Goal: Check status: Check status

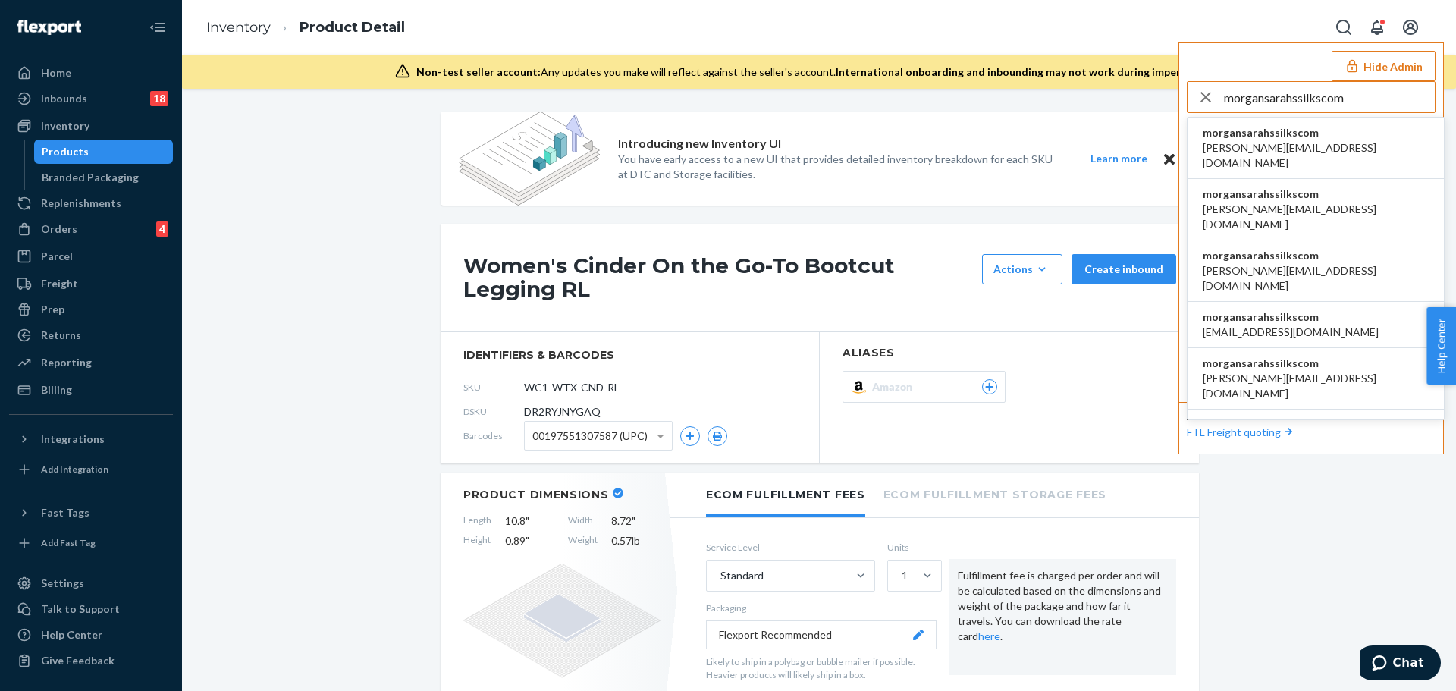
type input "morgansarahssilkscom"
click at [1252, 149] on span "[PERSON_NAME][EMAIL_ADDRESS][DOMAIN_NAME]" at bounding box center [1316, 155] width 226 height 30
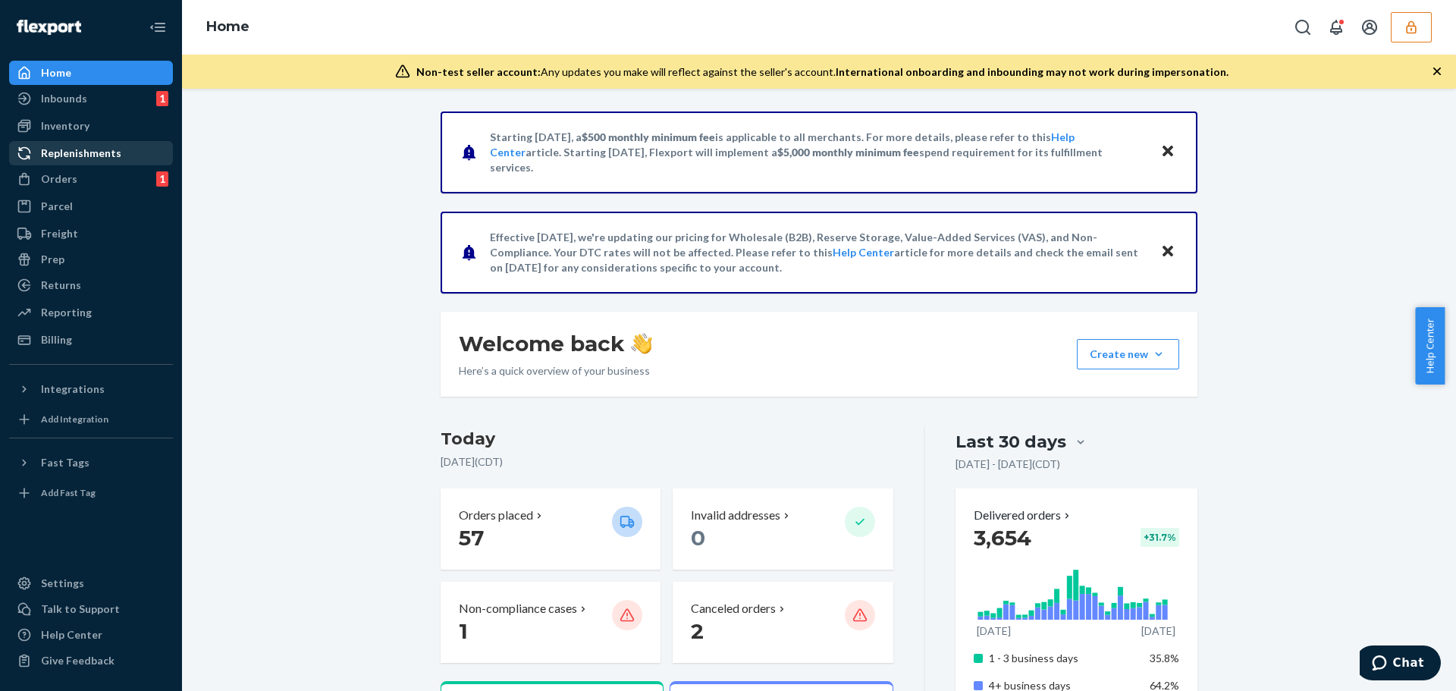
drag, startPoint x: 78, startPoint y: 130, endPoint x: 77, endPoint y: 148, distance: 18.2
click at [78, 130] on div "Inventory" at bounding box center [65, 125] width 49 height 15
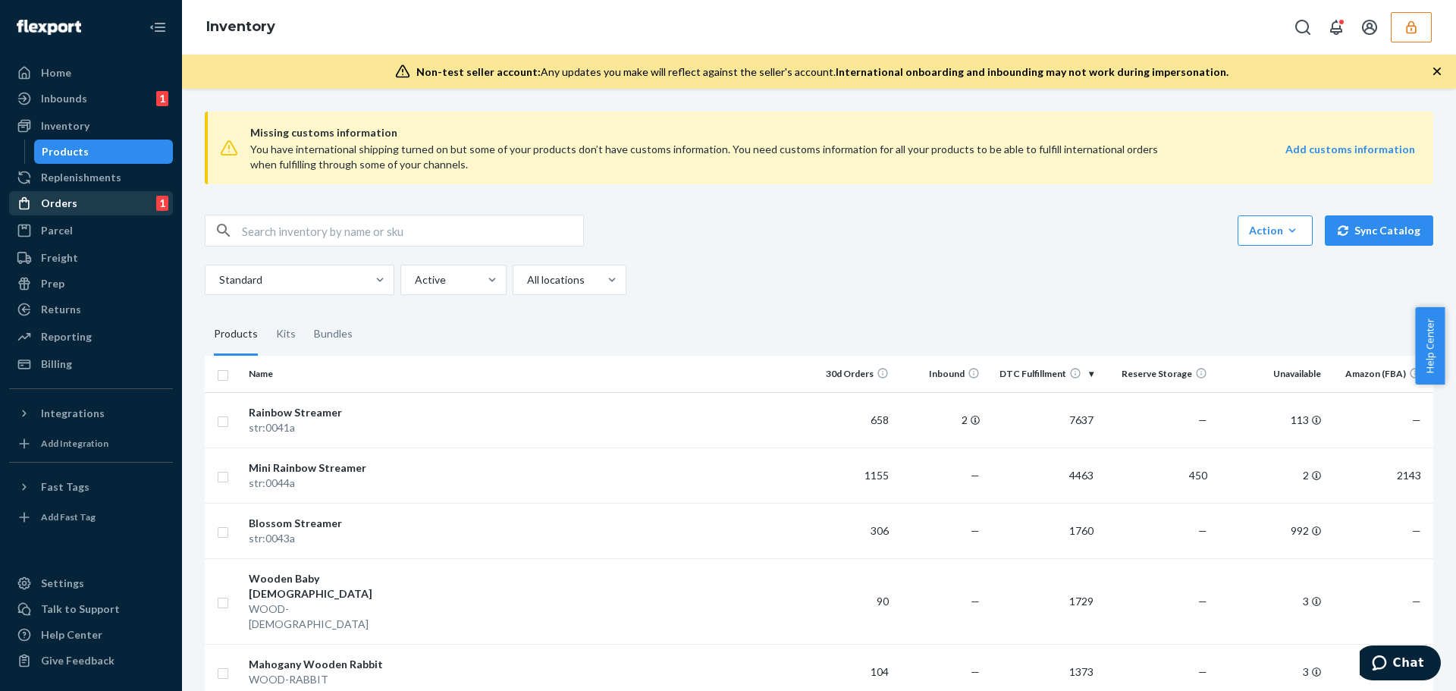
drag, startPoint x: 56, startPoint y: 212, endPoint x: 167, endPoint y: 224, distance: 111.5
click at [57, 212] on div "Orders 1" at bounding box center [91, 203] width 161 height 21
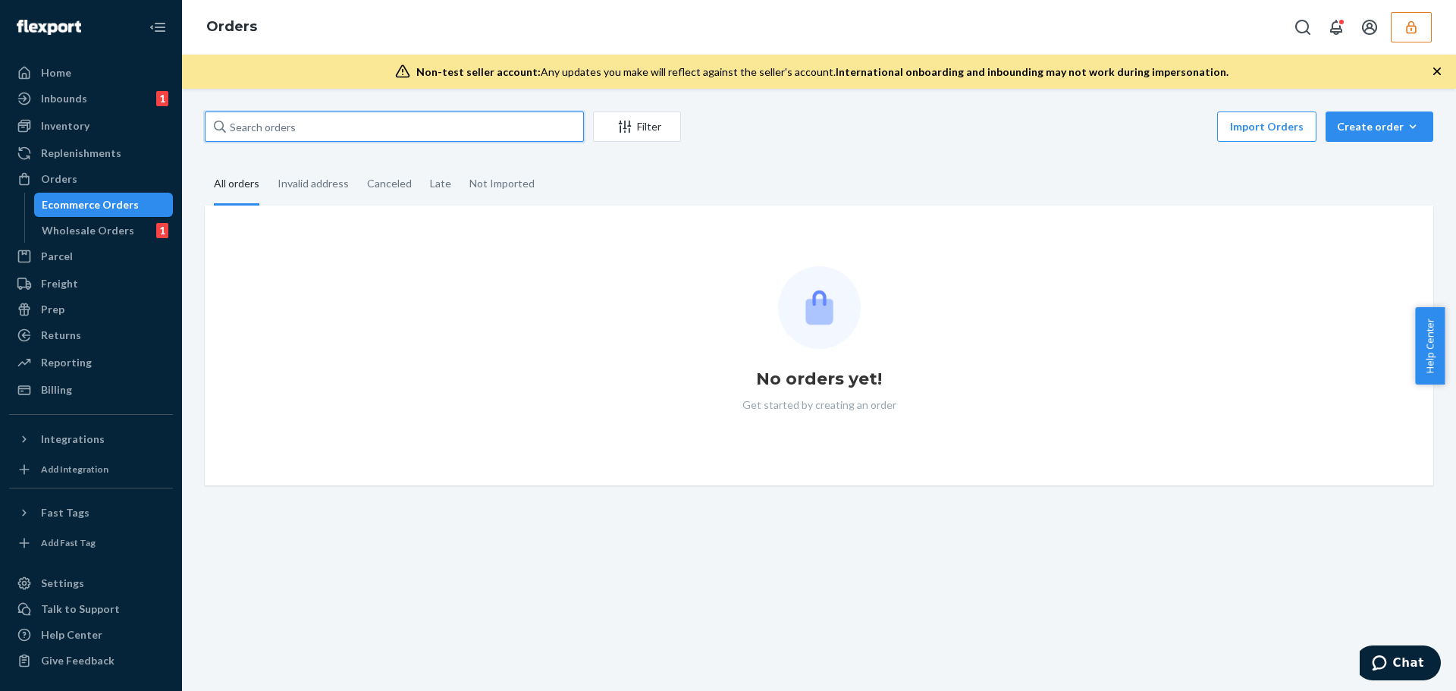
click at [284, 127] on input "text" at bounding box center [394, 126] width 379 height 30
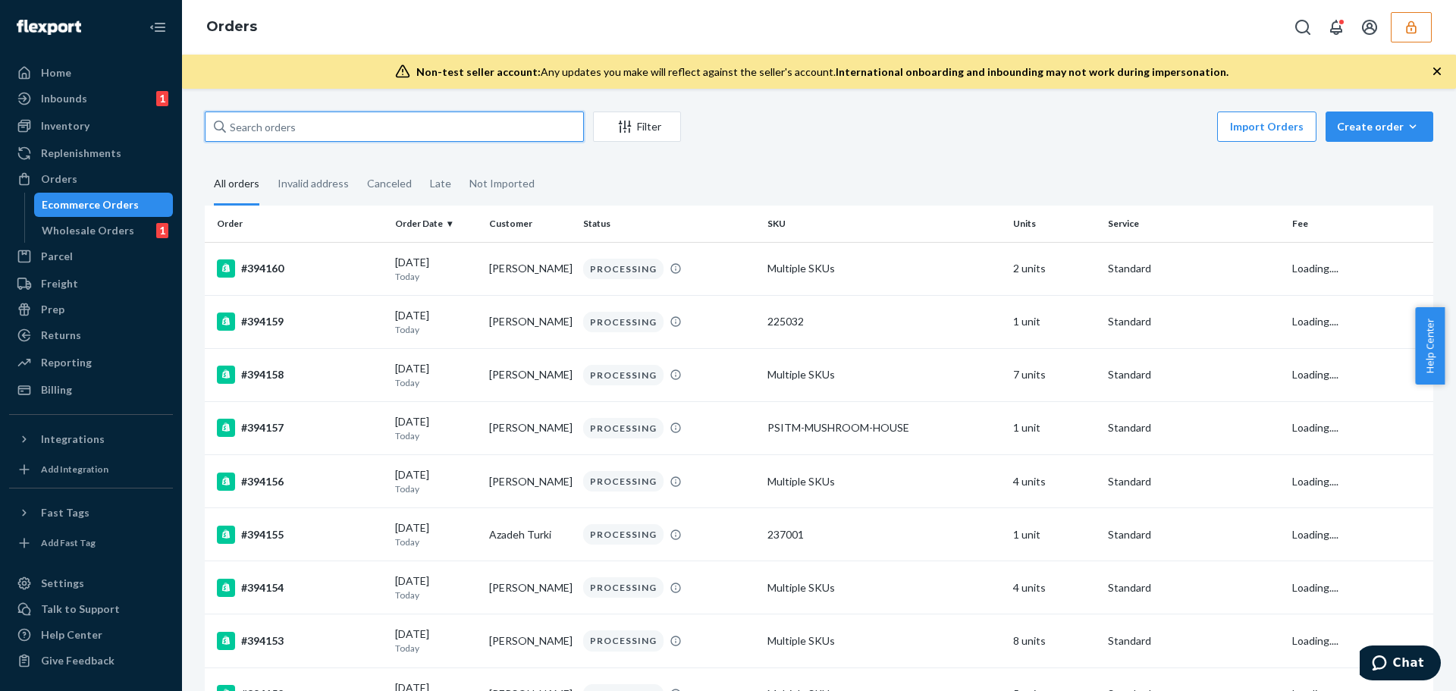
paste input "393299"
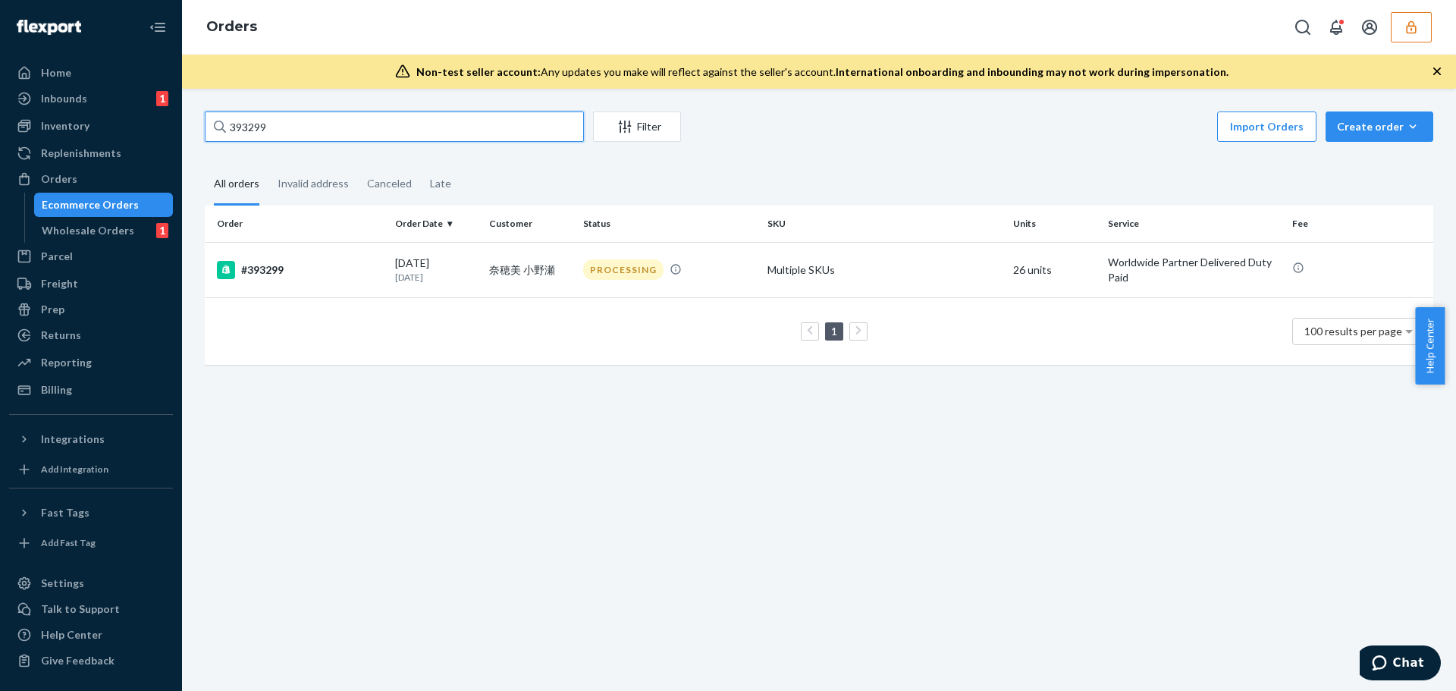
type input "393299"
click at [420, 271] on p "7 days ago" at bounding box center [436, 277] width 82 height 13
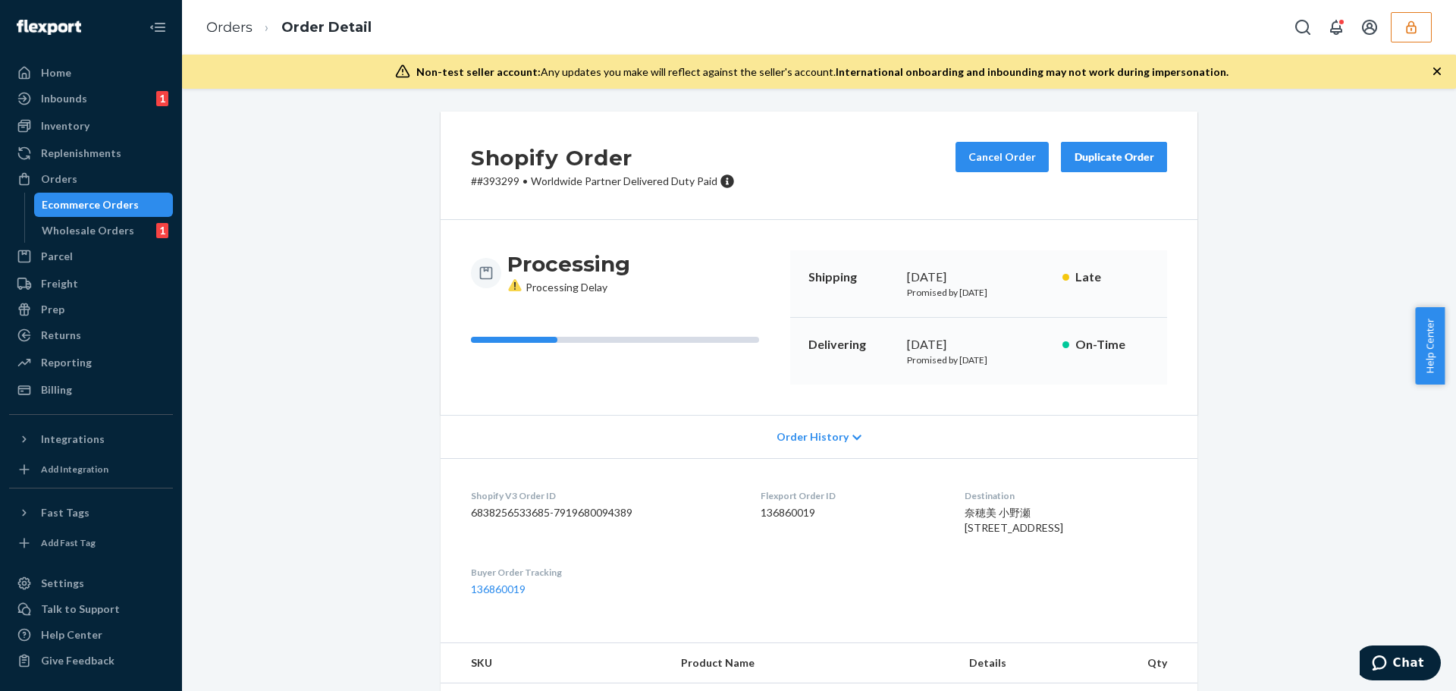
click at [789, 171] on div "Shopify Order # #393299 • Worldwide Partner Delivered Duty Paid Cancel Order Du…" at bounding box center [819, 165] width 757 height 108
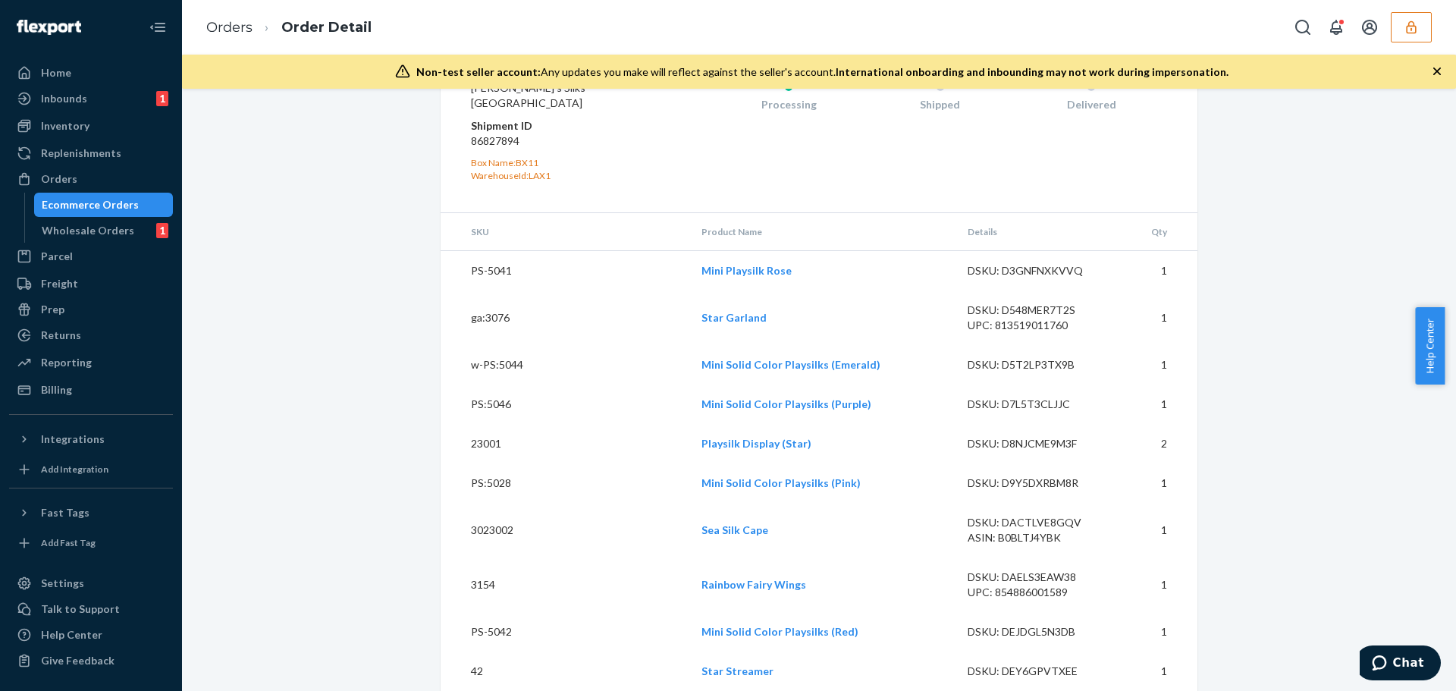
scroll to position [2070, 0]
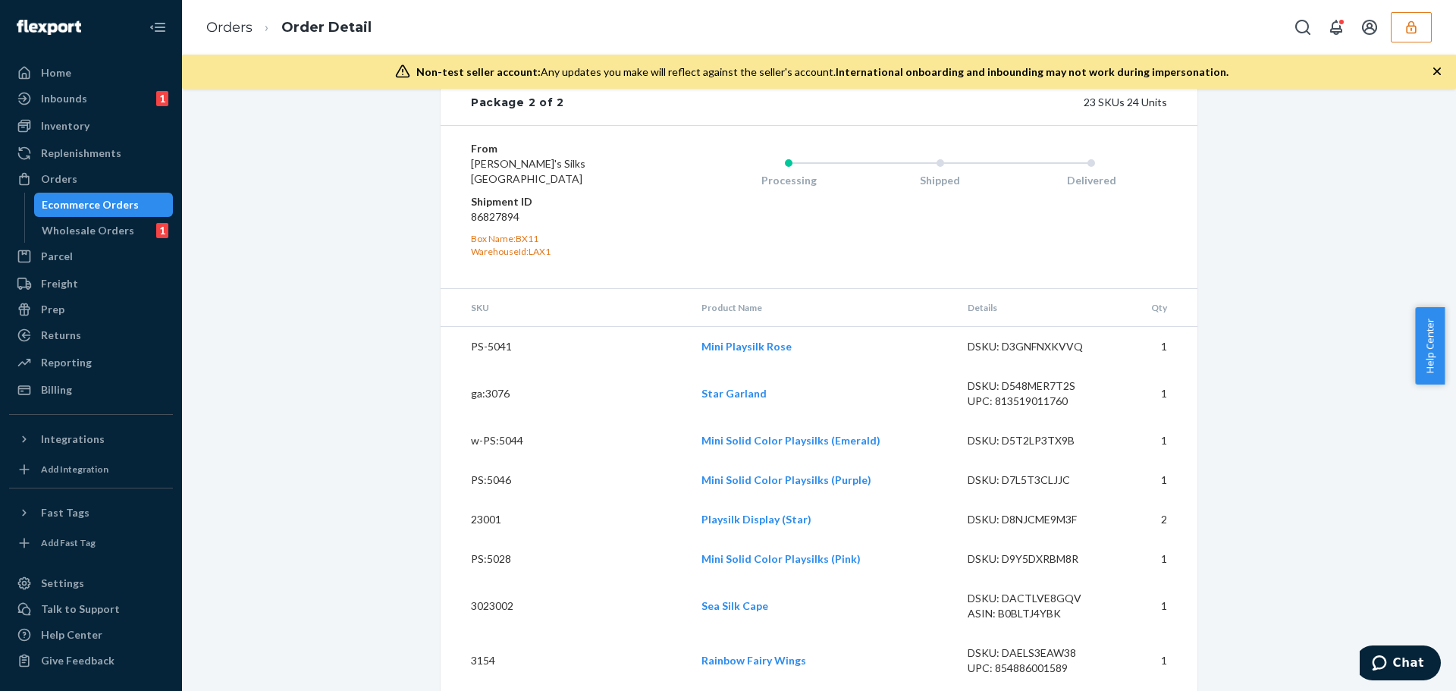
click at [494, 224] on dd "86827894" at bounding box center [561, 216] width 181 height 15
copy dd "86827894"
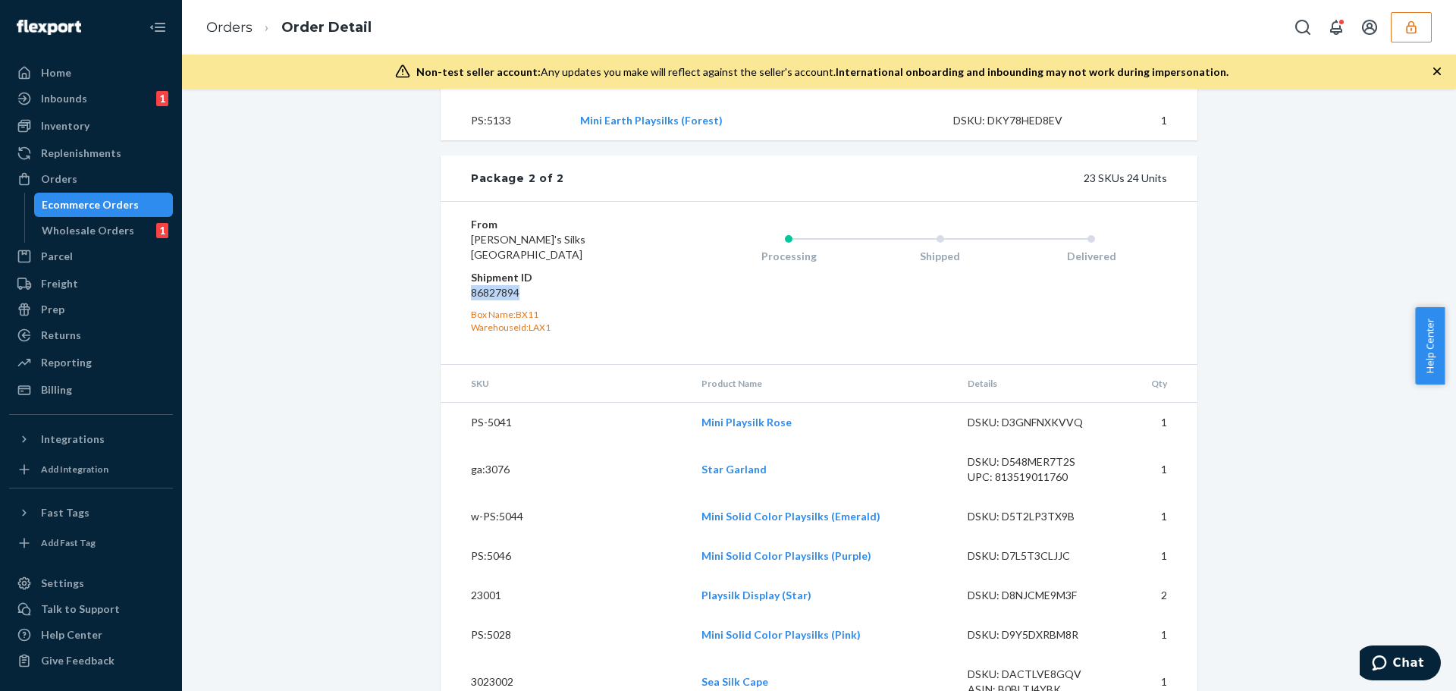
click at [493, 300] on dd "86827894" at bounding box center [561, 292] width 181 height 15
drag, startPoint x: 493, startPoint y: 337, endPoint x: 494, endPoint y: 328, distance: 9.1
click at [492, 300] on dd "86827894" at bounding box center [561, 292] width 181 height 15
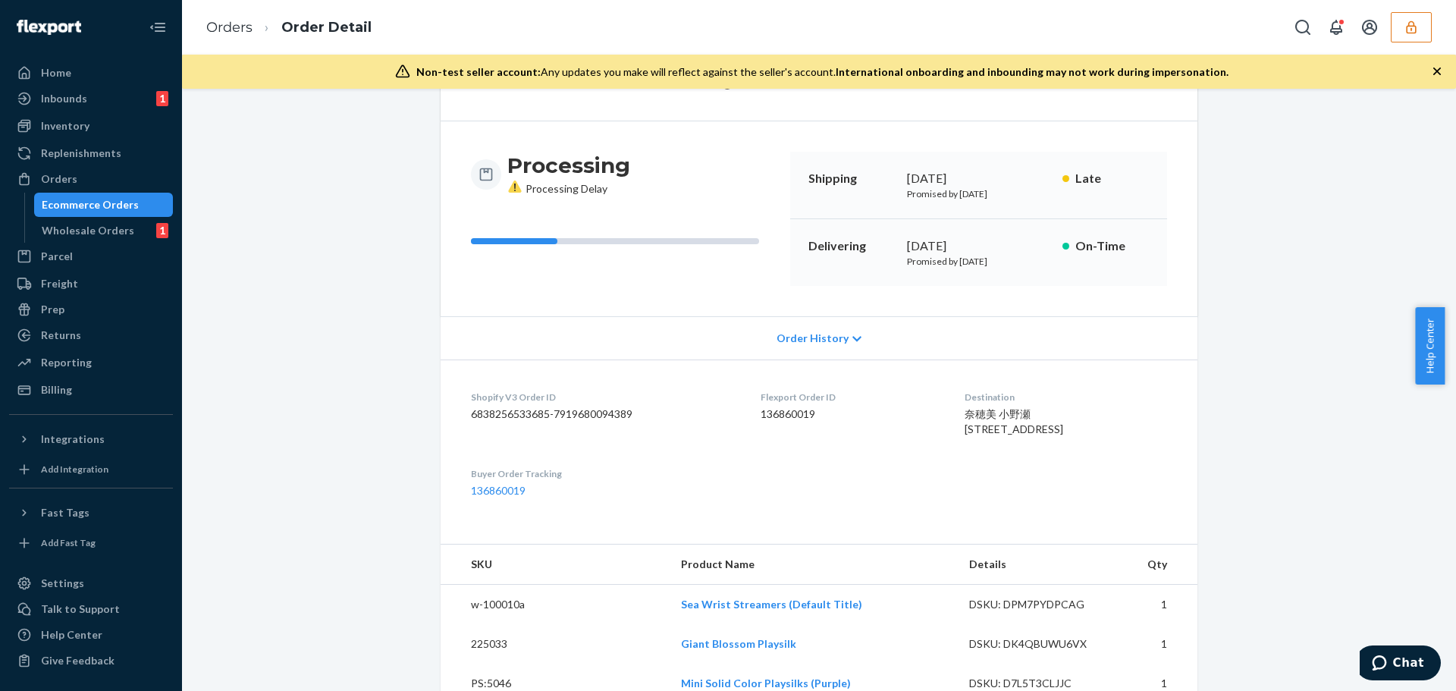
scroll to position [0, 0]
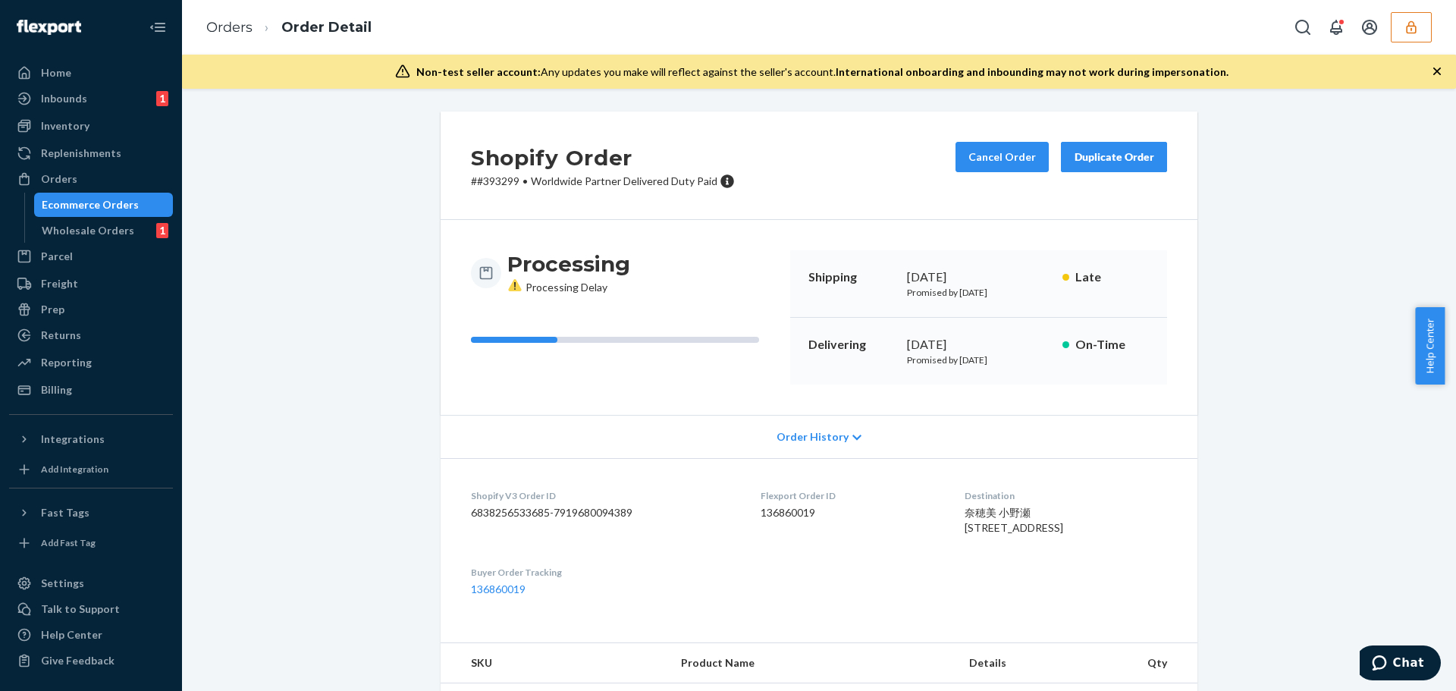
click at [497, 183] on p "# #393299 • Worldwide Partner Delivered Duty Paid" at bounding box center [603, 181] width 264 height 15
copy p "393299"
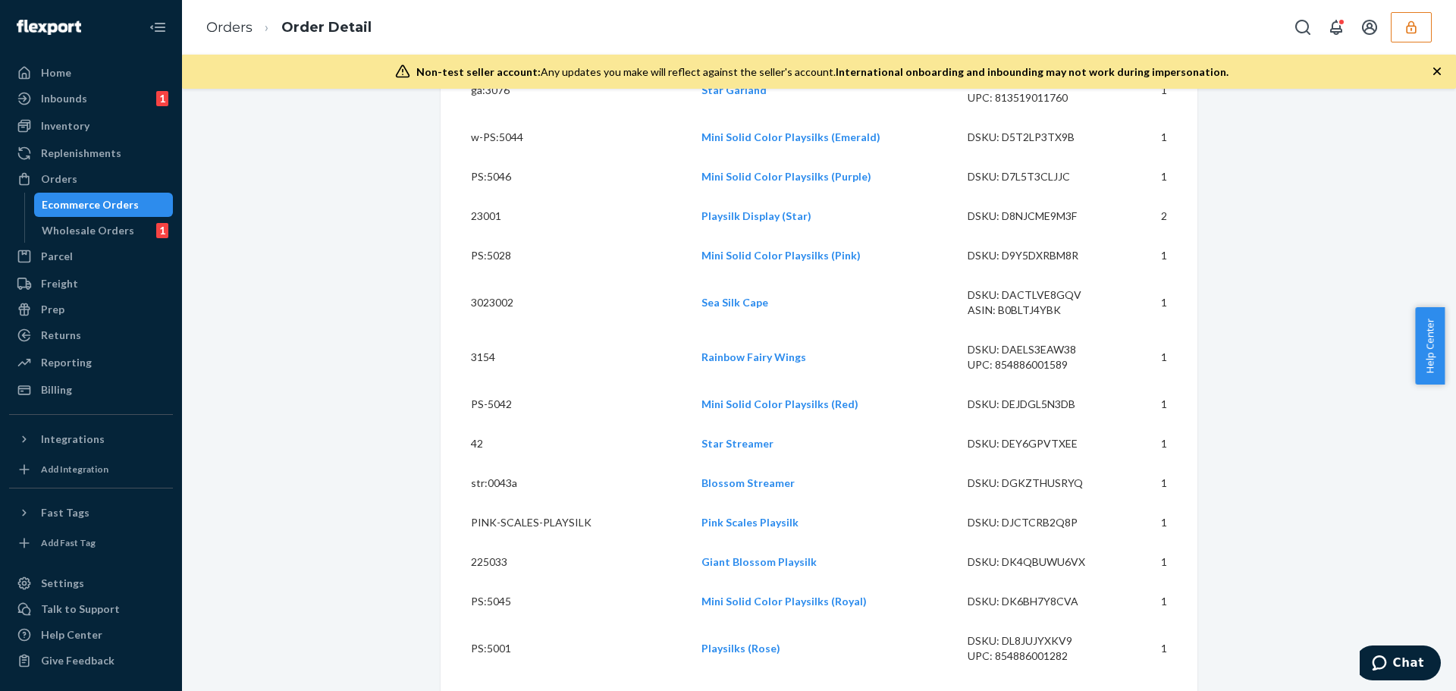
scroll to position [2070, 0]
